Goal: Task Accomplishment & Management: Use online tool/utility

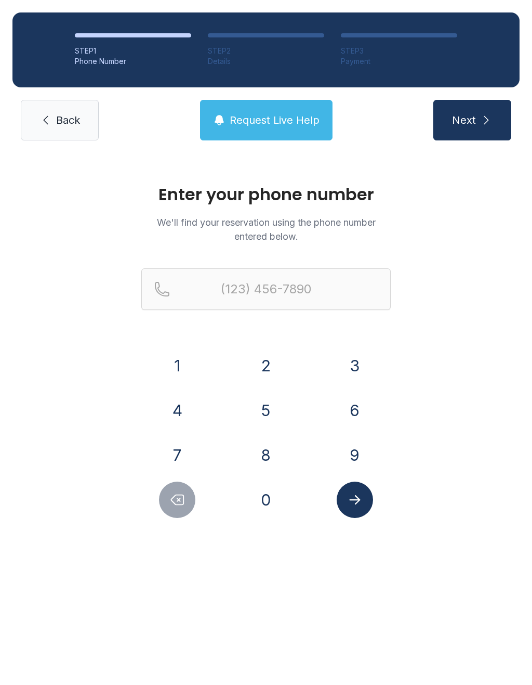
click at [273, 409] on button "5" at bounding box center [266, 410] width 36 height 36
click at [370, 412] on button "6" at bounding box center [355, 410] width 36 height 36
click at [280, 364] on button "2" at bounding box center [266, 365] width 36 height 36
click at [359, 453] on button "9" at bounding box center [355, 455] width 36 height 36
click at [360, 412] on button "6" at bounding box center [355, 410] width 36 height 36
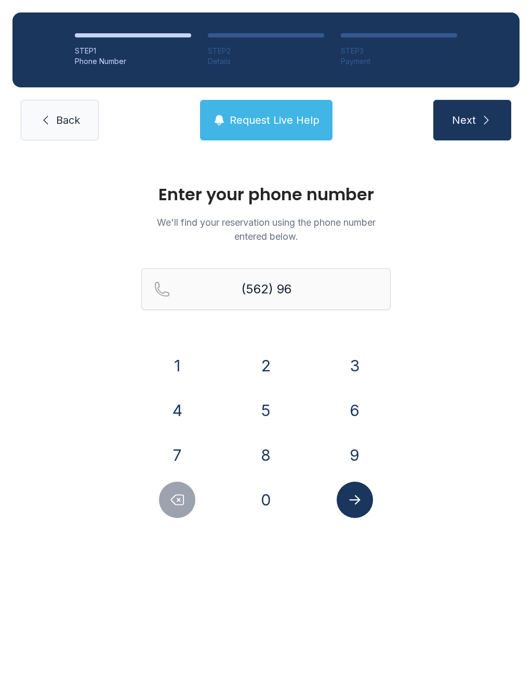
click at [185, 408] on button "4" at bounding box center [177, 410] width 36 height 36
click at [358, 450] on button "9" at bounding box center [355, 455] width 36 height 36
click at [358, 356] on button "3" at bounding box center [355, 365] width 36 height 36
click at [360, 359] on button "3" at bounding box center [355, 365] width 36 height 36
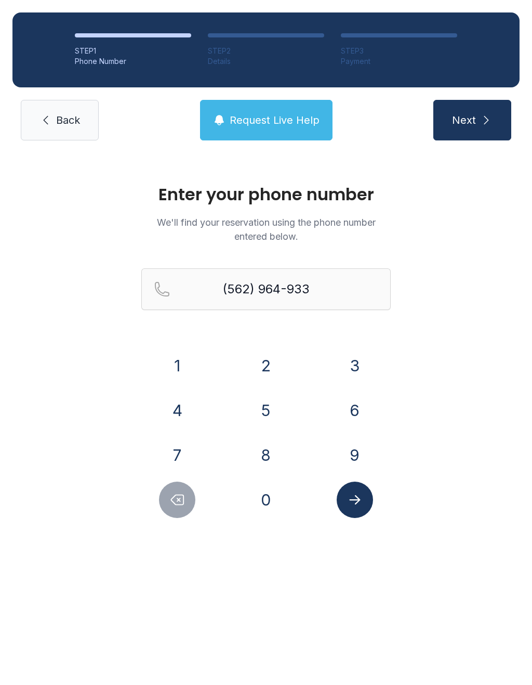
type input "[PHONE_NUMBER]"
click at [358, 501] on icon "Submit lookup form" at bounding box center [354, 499] width 11 height 9
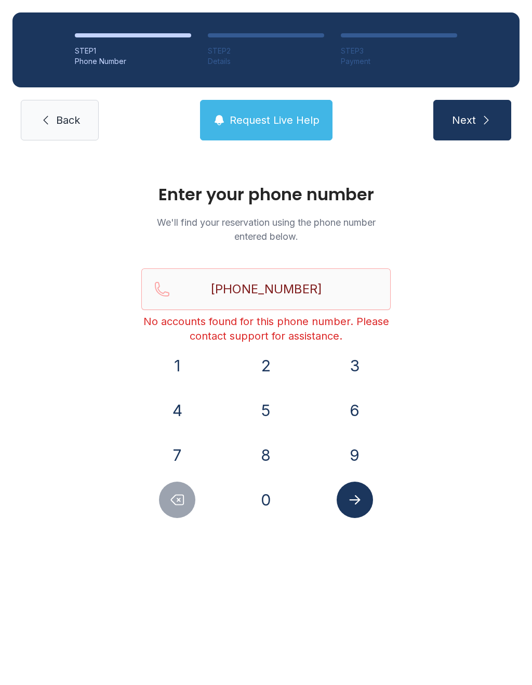
click at [80, 113] on span "Back" at bounding box center [68, 120] width 24 height 15
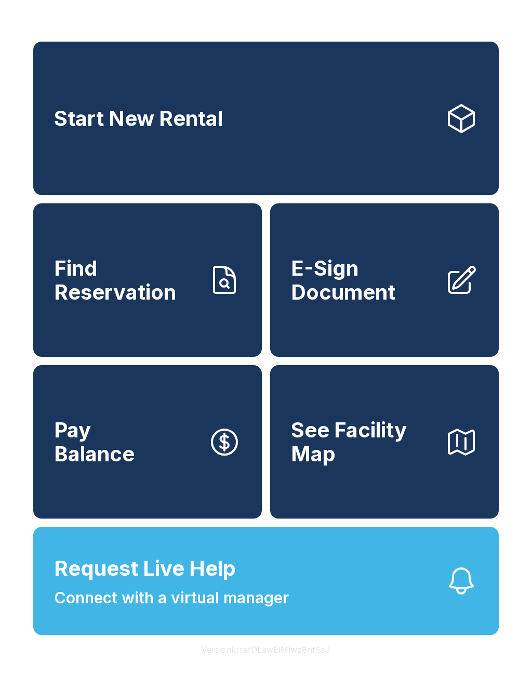
click at [390, 117] on link "Start New Rental" at bounding box center [266, 118] width 466 height 153
